Goal: Task Accomplishment & Management: Use online tool/utility

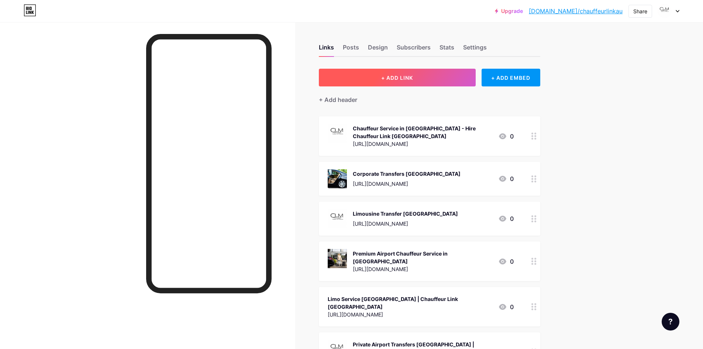
click at [428, 79] on button "+ ADD LINK" at bounding box center [397, 78] width 157 height 18
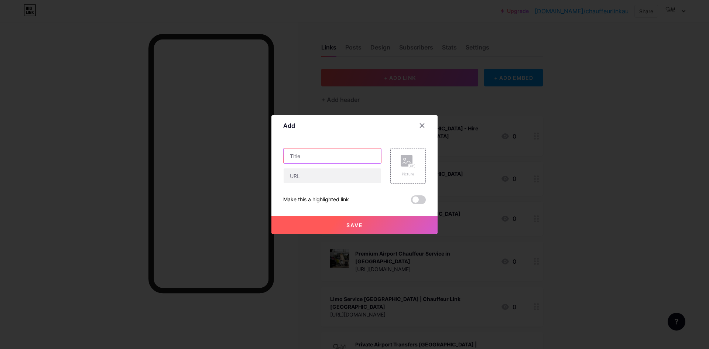
click at [318, 160] on input "text" at bounding box center [332, 155] width 97 height 15
click at [319, 177] on input "text" at bounding box center [332, 175] width 97 height 15
paste input "[URL][DOMAIN_NAME]"
type input "[URL][DOMAIN_NAME]"
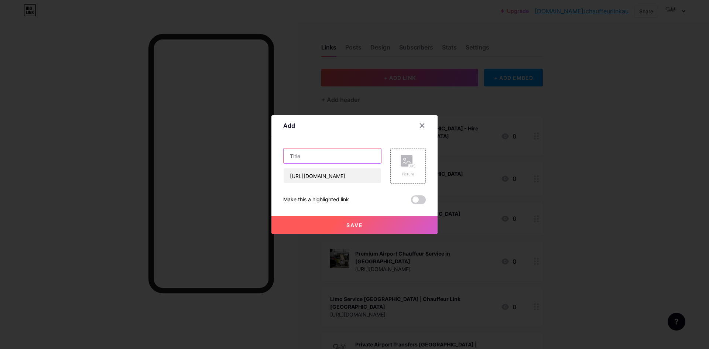
scroll to position [0, 0]
click at [327, 161] on input "text" at bounding box center [332, 155] width 97 height 15
click at [301, 148] on input "text" at bounding box center [332, 155] width 97 height 15
paste input "How to Choose the Right Corporate Transfer Service in [GEOGRAPHIC_DATA]"
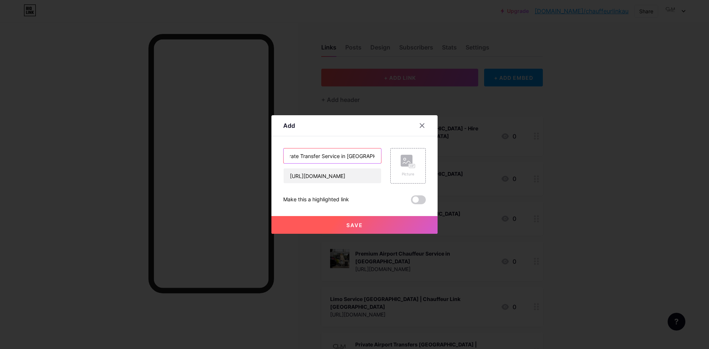
type input "How to Choose the Right Corporate Transfer Service in [GEOGRAPHIC_DATA]"
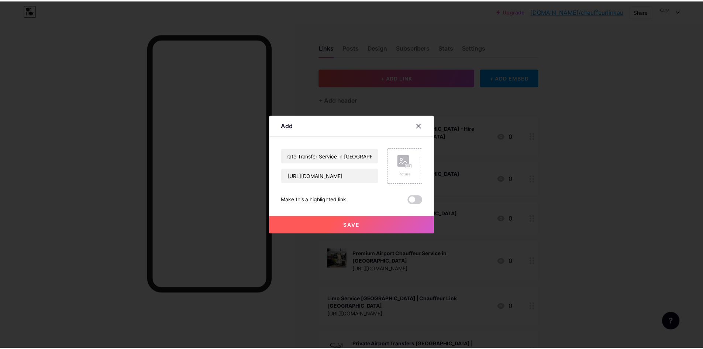
scroll to position [0, 0]
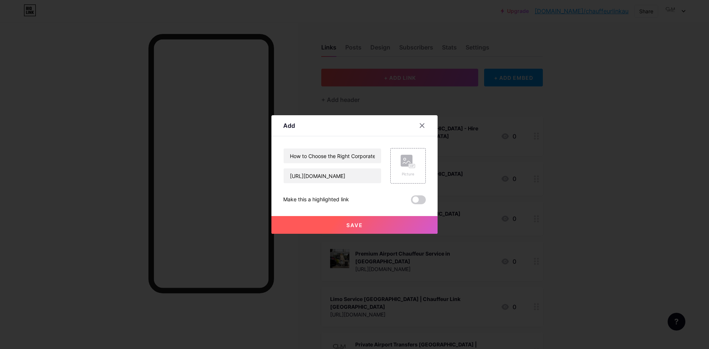
click at [349, 228] on button "Save" at bounding box center [354, 225] width 166 height 18
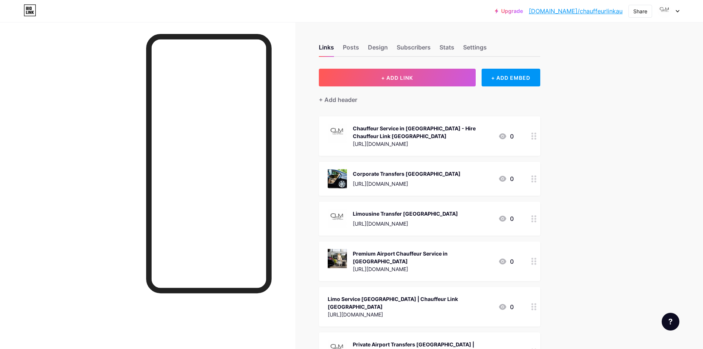
click at [575, 11] on link "[DOMAIN_NAME]/chauffeurlinkau" at bounding box center [576, 11] width 94 height 9
